Goal: Transaction & Acquisition: Purchase product/service

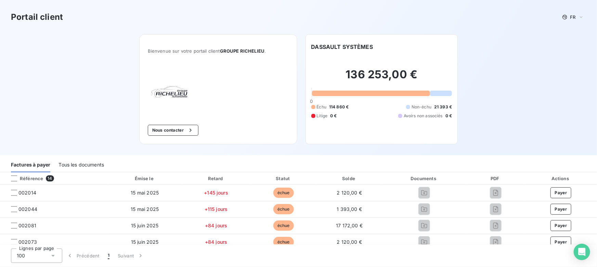
click at [92, 163] on div "Tous les documents" at bounding box center [82, 165] width 46 height 14
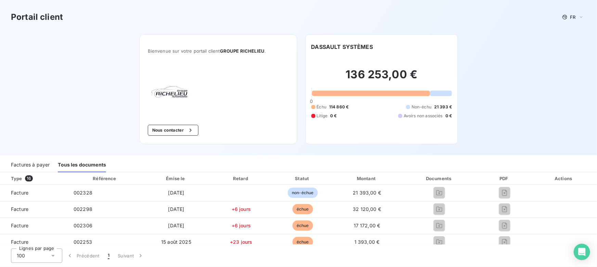
click at [167, 131] on button "Nous contacter" at bounding box center [173, 130] width 51 height 11
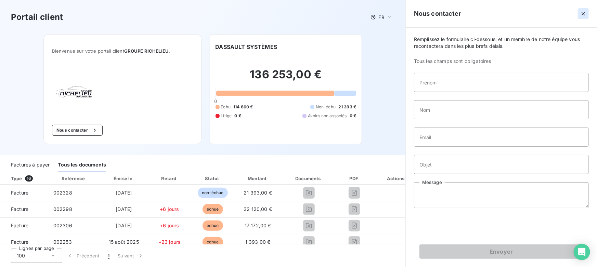
click at [584, 14] on icon "button" at bounding box center [583, 13] width 7 height 7
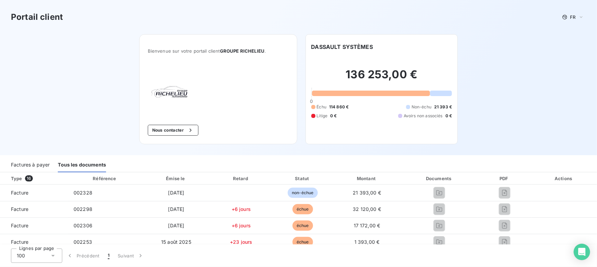
click at [20, 166] on div "Factures à payer" at bounding box center [30, 165] width 39 height 14
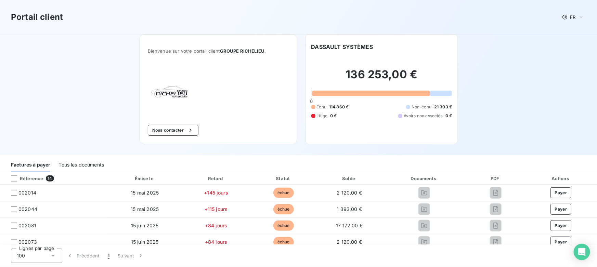
scroll to position [31, 0]
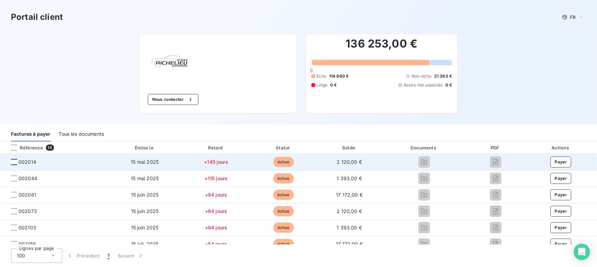
click at [15, 164] on div at bounding box center [14, 162] width 6 height 6
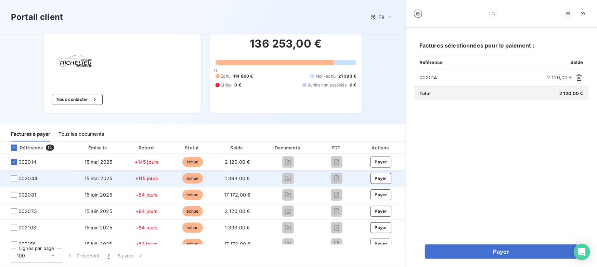
drag, startPoint x: 13, startPoint y: 177, endPoint x: 15, endPoint y: 186, distance: 8.7
click at [14, 177] on div at bounding box center [14, 179] width 6 height 6
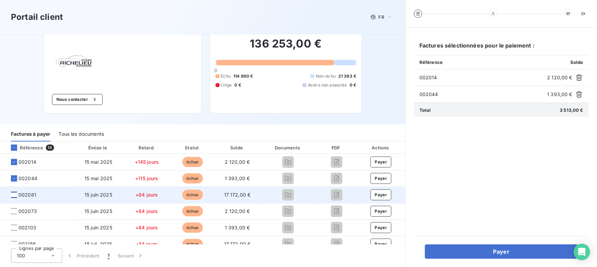
click at [15, 194] on div at bounding box center [14, 195] width 6 height 6
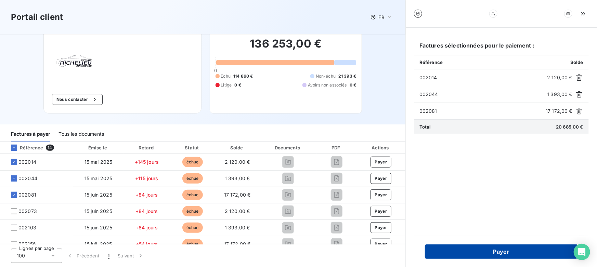
click at [464, 251] on button "Payer" at bounding box center [501, 252] width 153 height 14
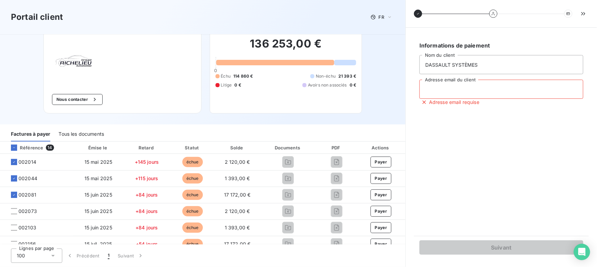
click at [465, 89] on input "Adresse email du client" at bounding box center [502, 89] width 164 height 19
type input "[PERSON_NAME][EMAIL_ADDRESS][DOMAIN_NAME]"
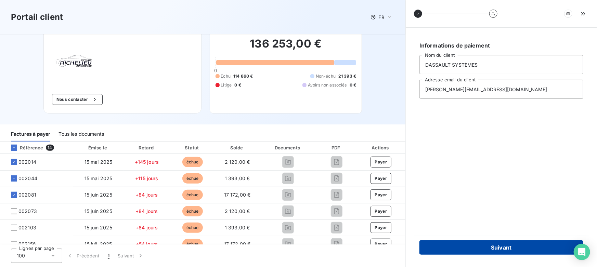
click at [449, 252] on button "Suivant" at bounding box center [502, 248] width 164 height 14
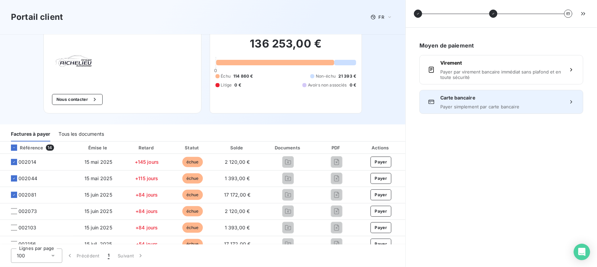
click at [451, 100] on span "Carte bancaire" at bounding box center [501, 97] width 122 height 7
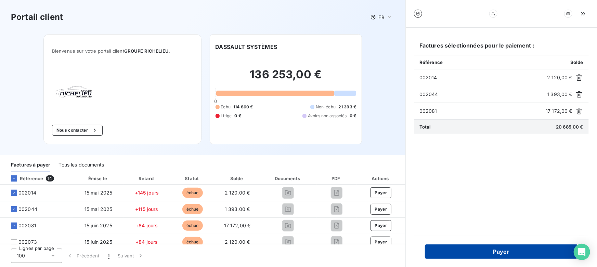
click at [513, 254] on button "Payer" at bounding box center [501, 252] width 153 height 14
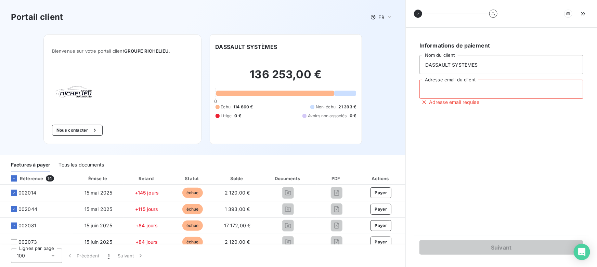
click at [463, 85] on input "Adresse email du client" at bounding box center [502, 89] width 164 height 19
click at [463, 84] on input "Adresse email du client" at bounding box center [502, 89] width 164 height 19
type input "[PERSON_NAME][EMAIL_ADDRESS][DOMAIN_NAME]"
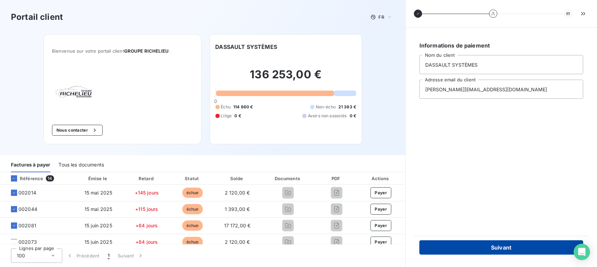
click at [483, 247] on button "Suivant" at bounding box center [502, 248] width 164 height 14
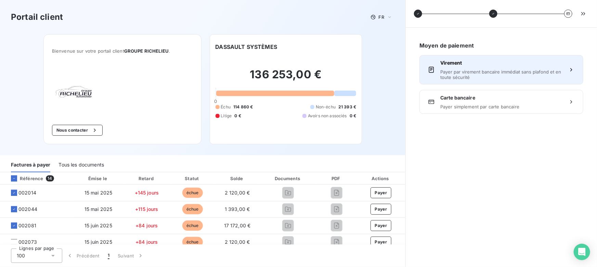
click at [461, 63] on span "Virement" at bounding box center [501, 63] width 122 height 7
